Goal: Complete application form

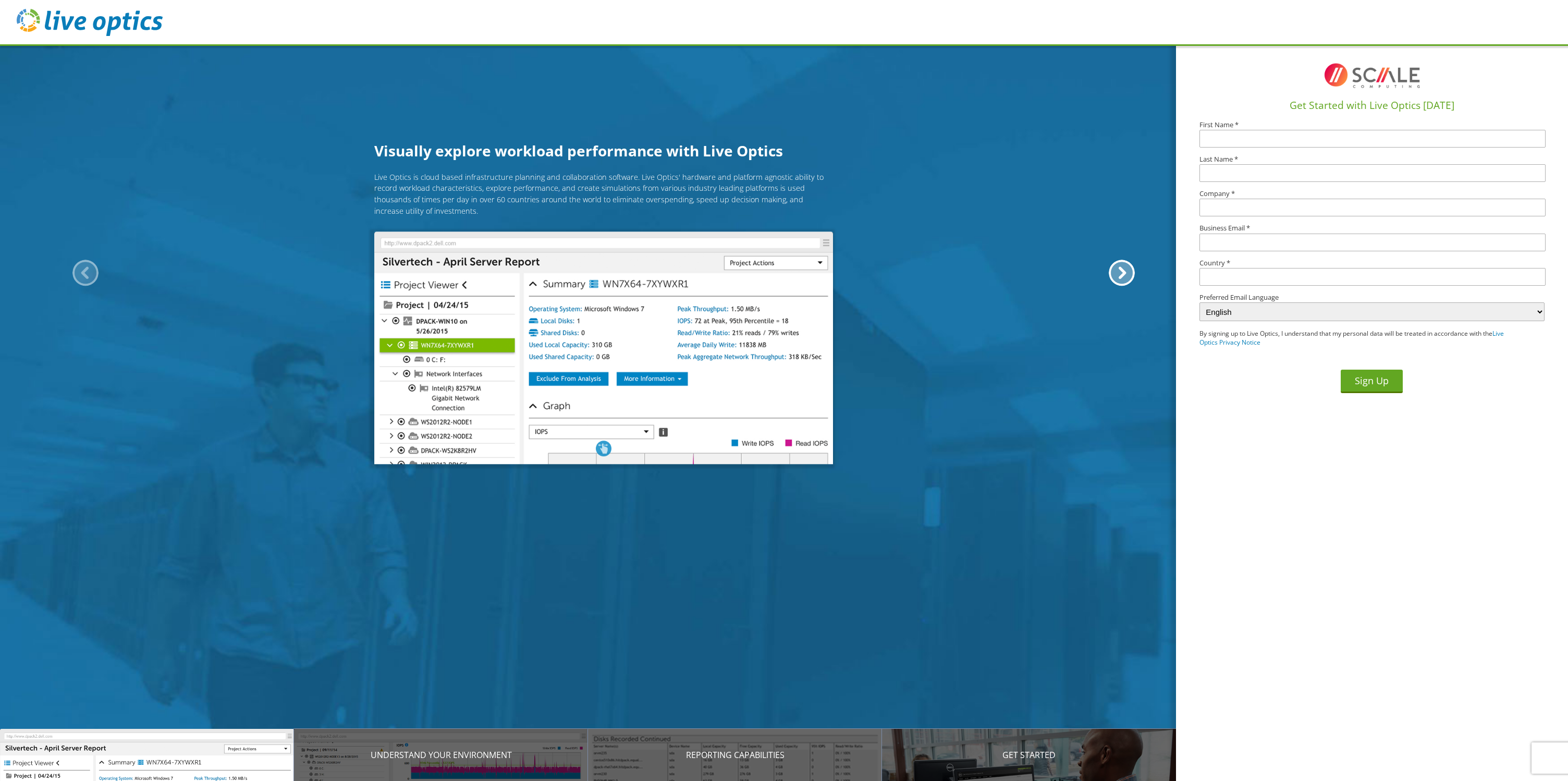
click at [1224, 144] on input "text" at bounding box center [1372, 139] width 346 height 18
type input "[PERSON_NAME]"
type input "[GEOGRAPHIC_DATA]"
type input "[EMAIL_ADDRESS][DOMAIN_NAME]"
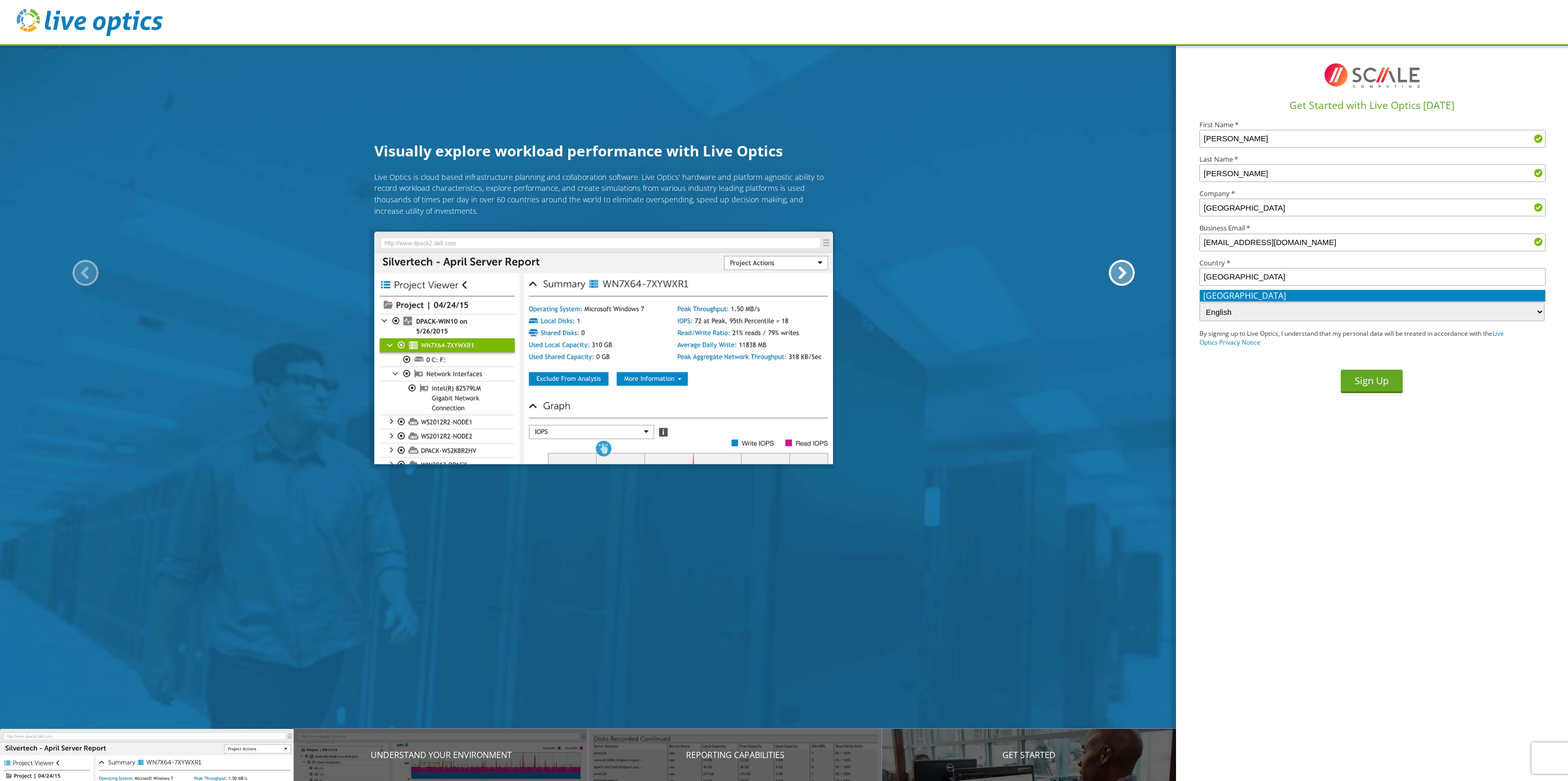
click at [1235, 295] on li "[GEOGRAPHIC_DATA]" at bounding box center [1372, 296] width 345 height 12
type input "[GEOGRAPHIC_DATA]"
click at [1368, 386] on button "Sign Up" at bounding box center [1371, 381] width 62 height 24
